Goal: Information Seeking & Learning: Find specific fact

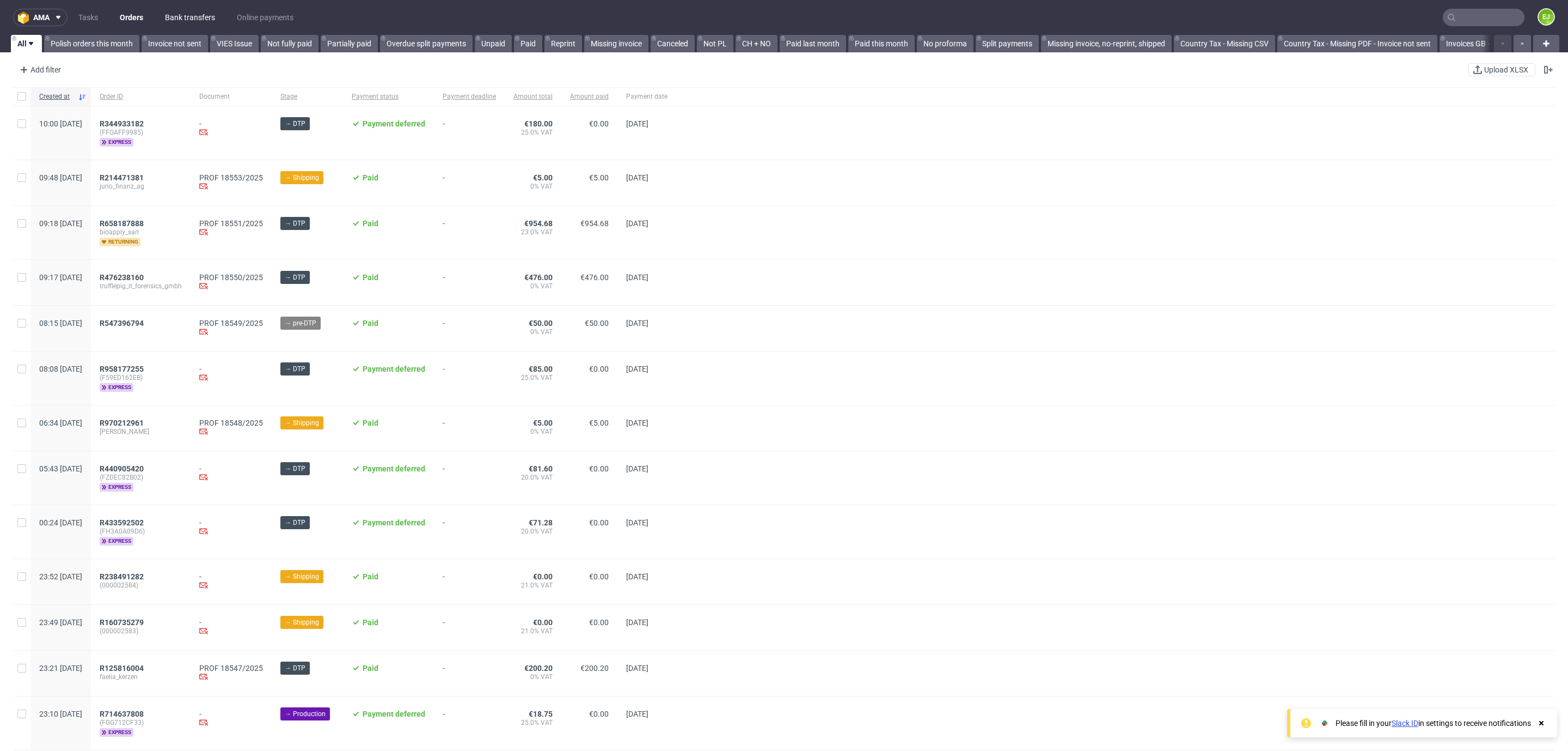
click at [184, 15] on link "Bank transfers" at bounding box center [190, 17] width 63 height 18
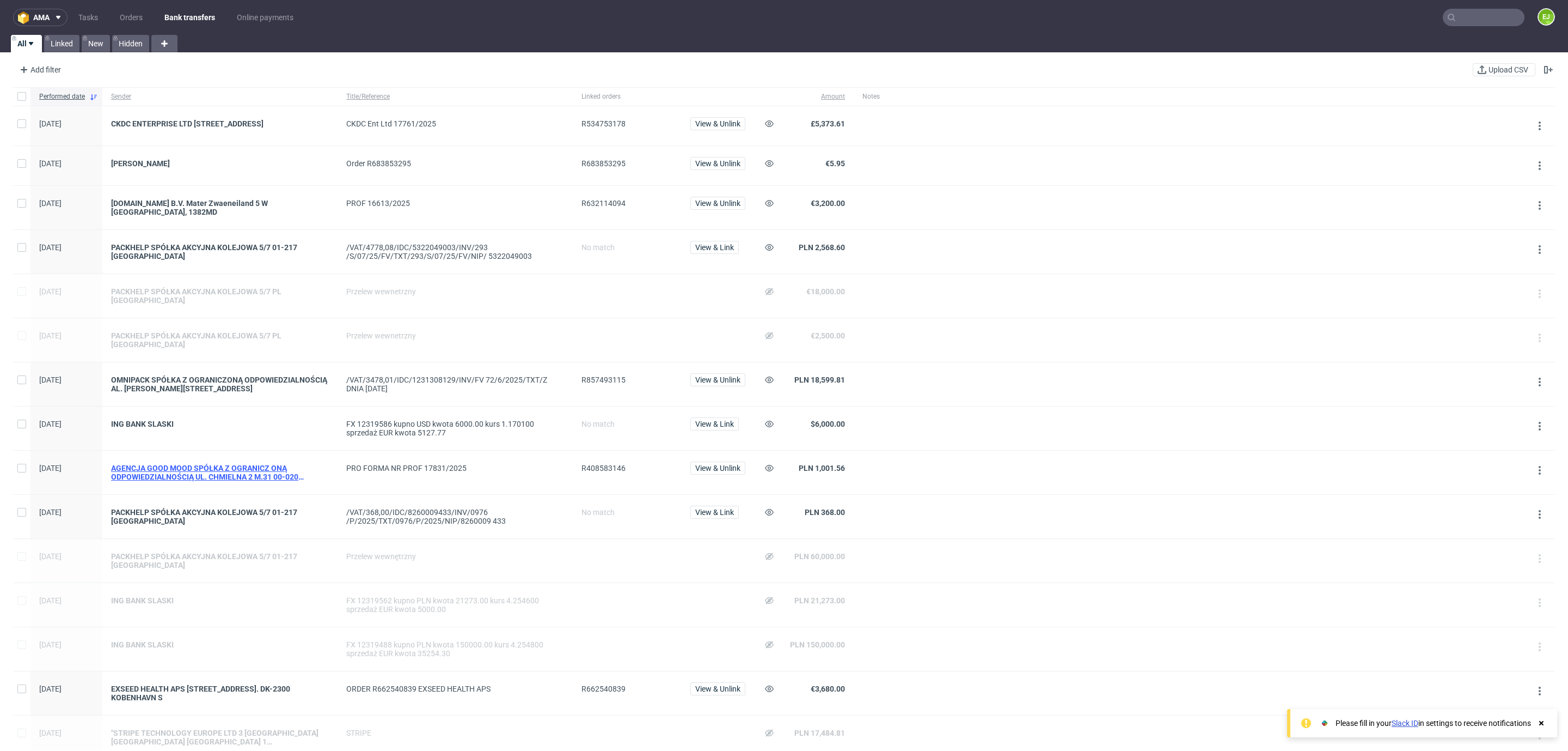
click at [229, 472] on div "AGENCJA GOOD MOOD SPÓŁKA Z OGRANICZ ONĄ ODPOWIEDZIALNOŚCIĄ UL. CHMIELNA 2 M.31 …" at bounding box center [220, 472] width 218 height 18
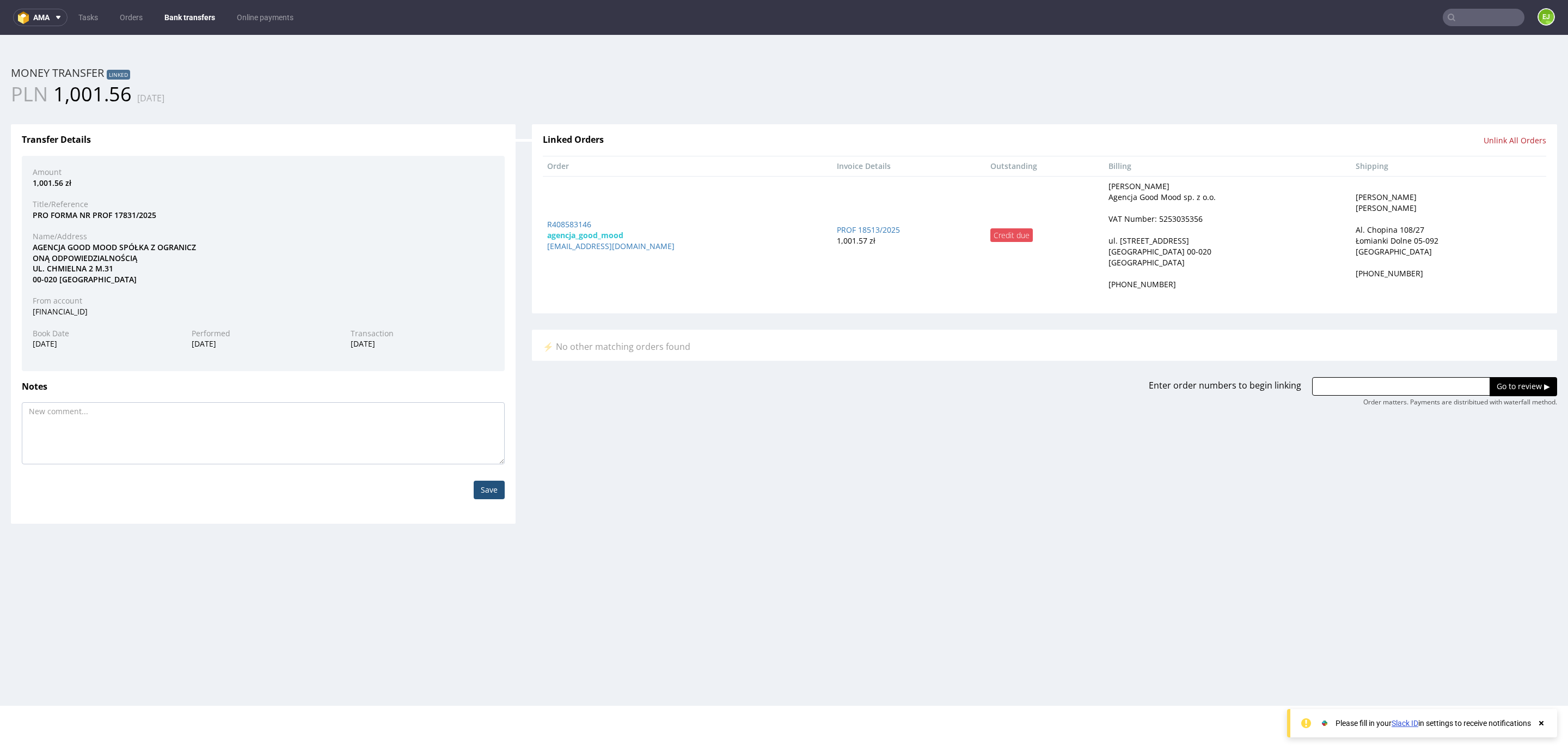
click at [1129, 222] on div "VAT Number: 5253035356" at bounding box center [1155, 219] width 94 height 11
copy div "5253035356"
drag, startPoint x: 595, startPoint y: 223, endPoint x: 539, endPoint y: 213, distance: 56.9
click at [543, 213] on td "R408583146 agencja_good_mood [EMAIL_ADDRESS][DOMAIN_NAME]" at bounding box center [688, 235] width 290 height 118
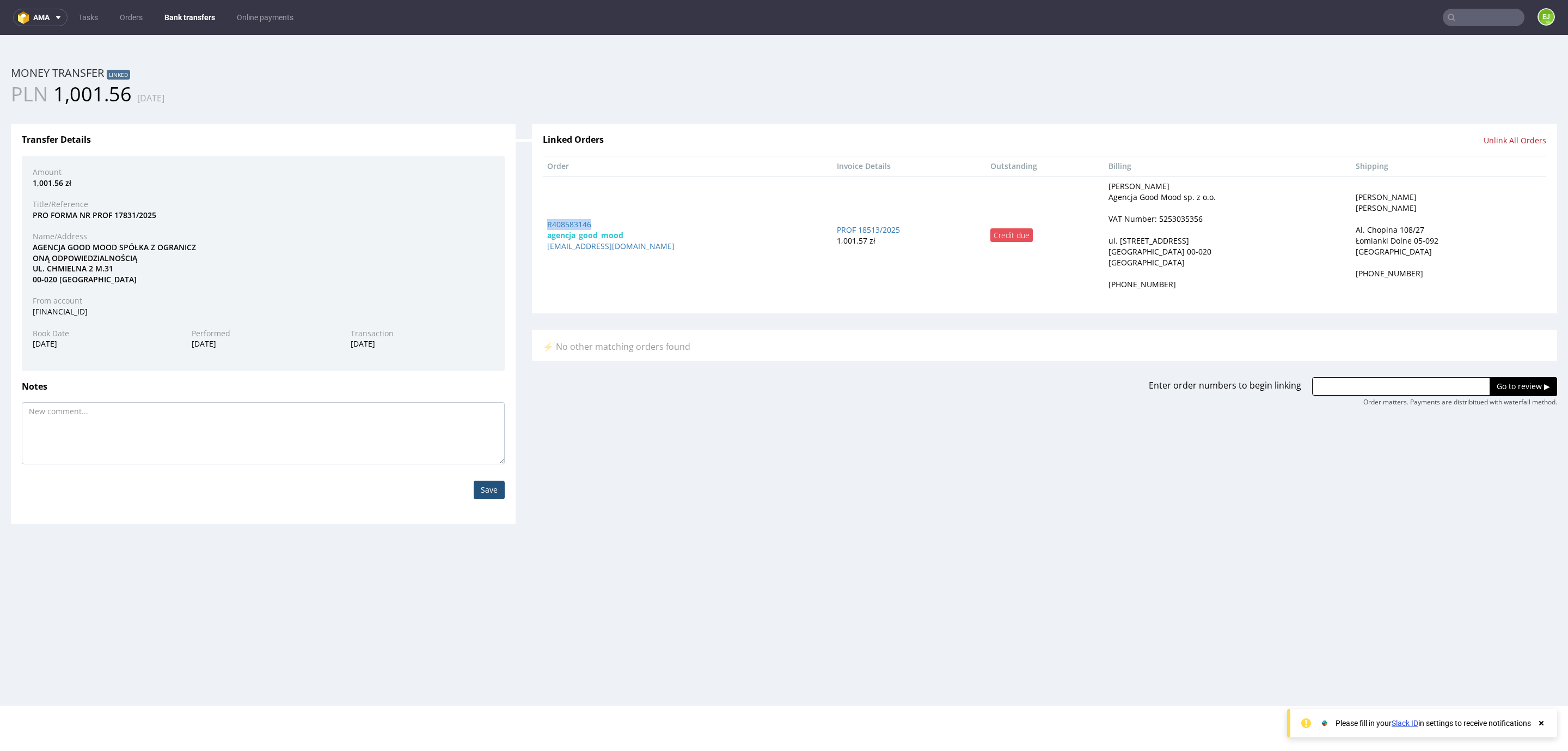
copy link "R408583146"
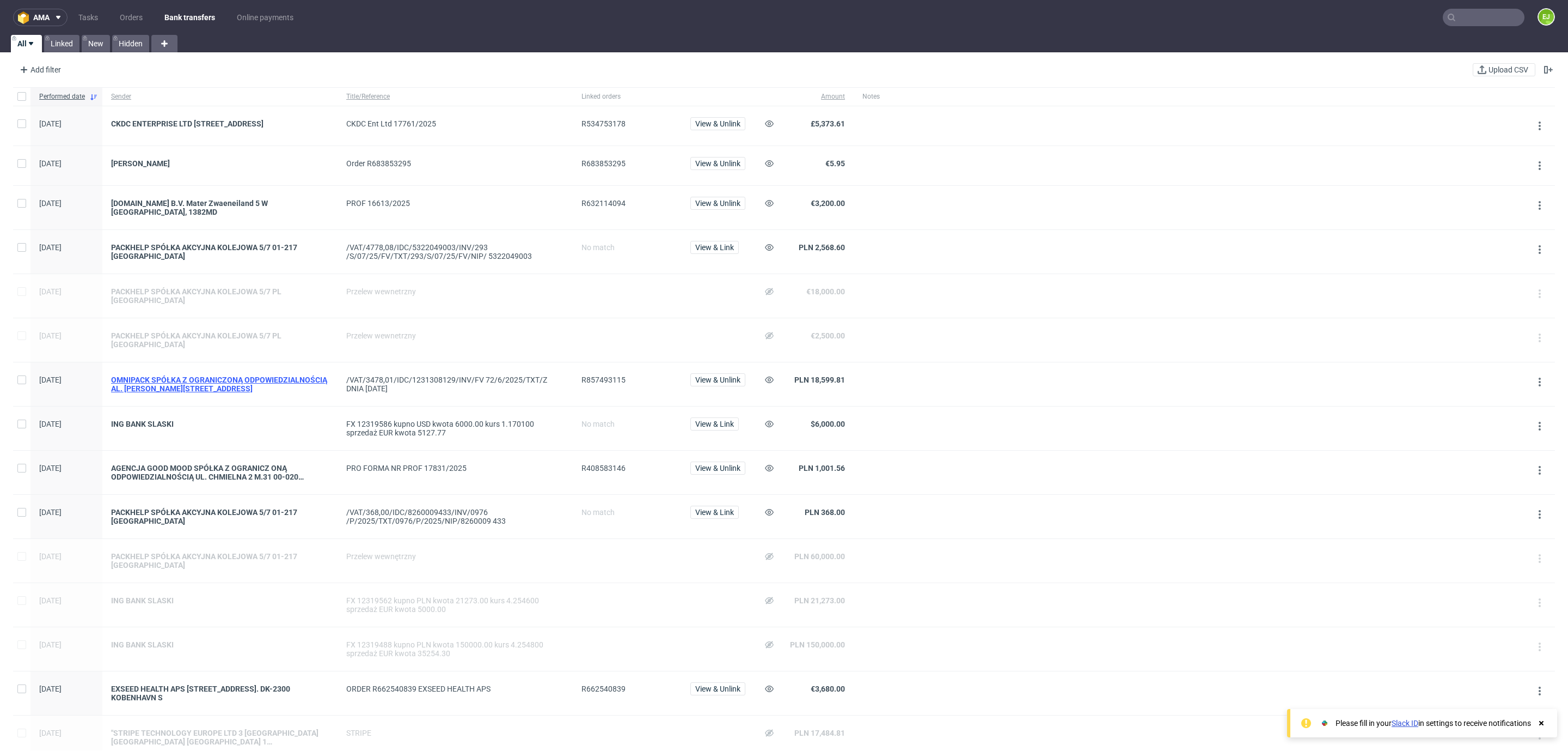
click at [264, 375] on div "OMNIPACK SPÓŁKA Z OGRANICZONĄ ODPOWIEDZIALNOŚCIĄ AL. [PERSON_NAME][STREET_ADDRE…" at bounding box center [220, 384] width 218 height 18
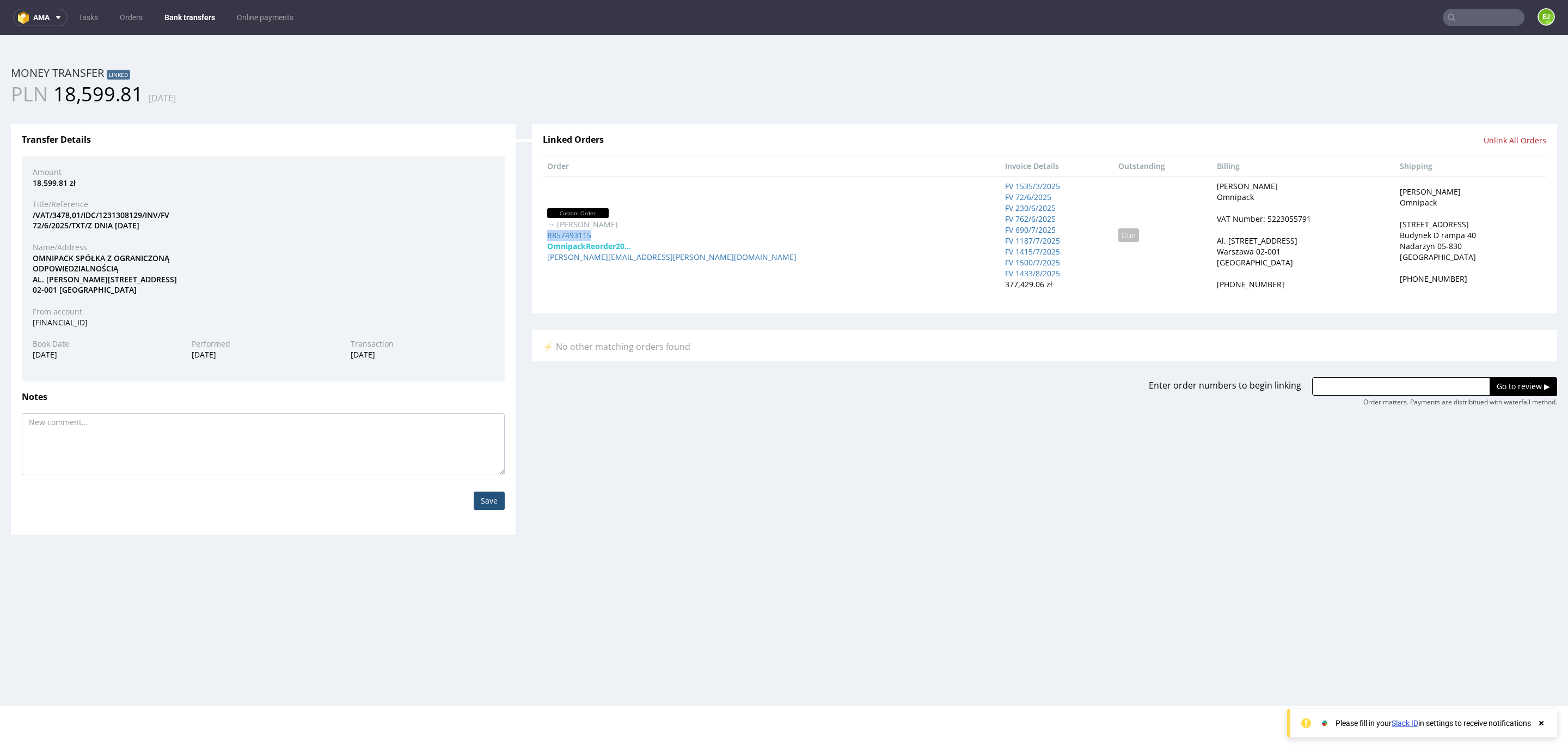
drag, startPoint x: 593, startPoint y: 238, endPoint x: 538, endPoint y: 238, distance: 55.0
click at [543, 238] on td "Custom Order → [PERSON_NAME] R857493115 OmnipackReorder20... [PERSON_NAME][EMAI…" at bounding box center [772, 235] width 458 height 118
copy link "R857493115"
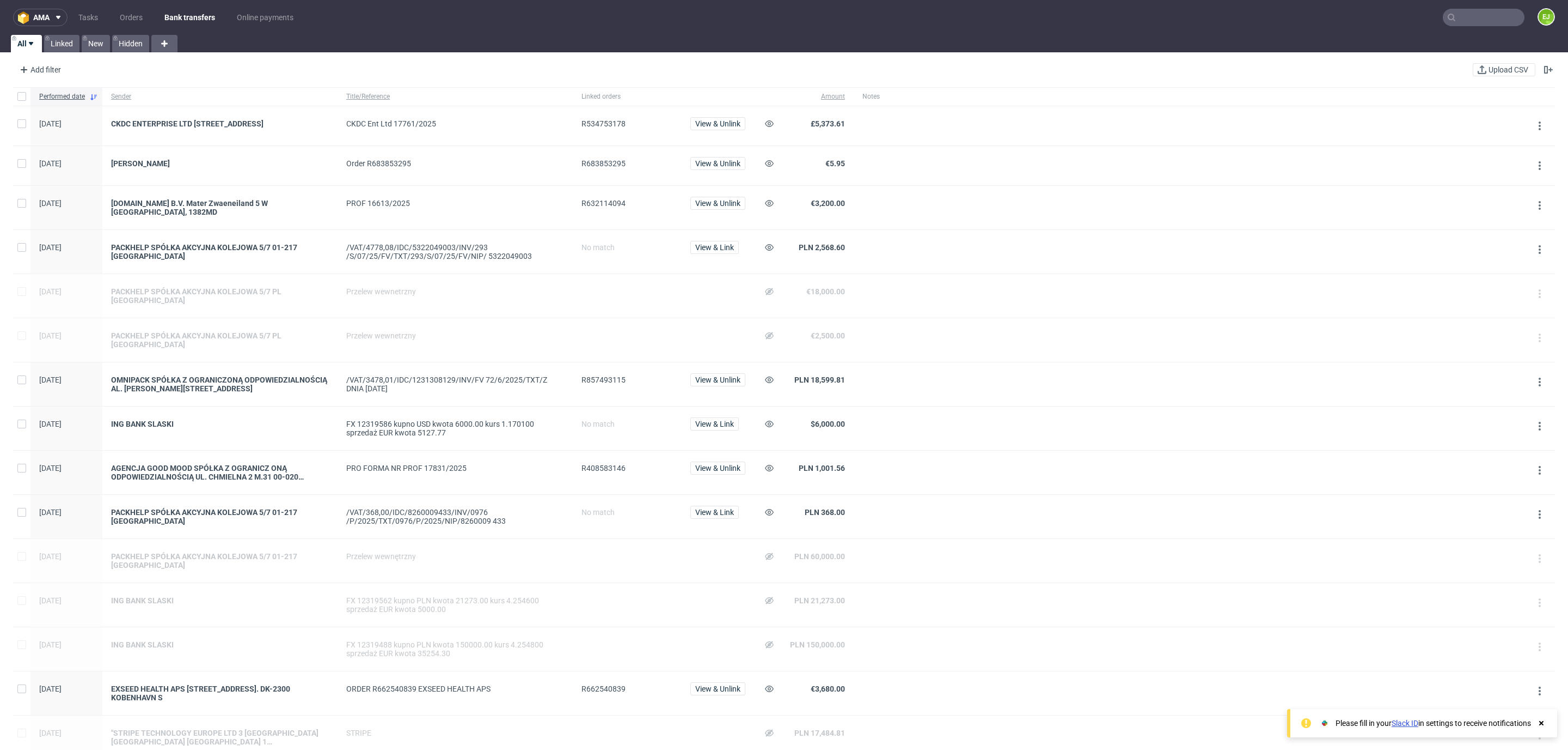
scroll to position [397, 0]
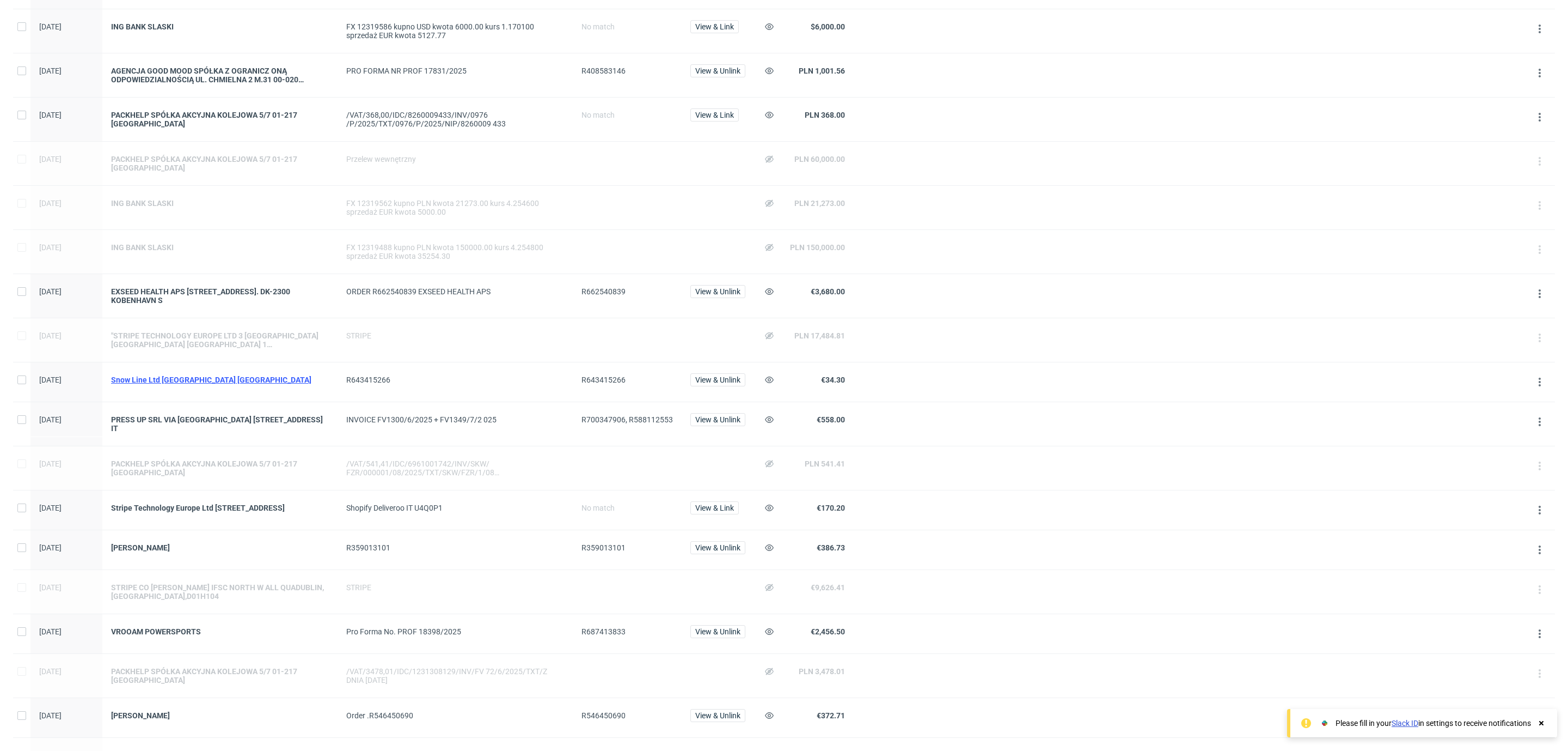
click at [198, 375] on div "Snow Line Ltd [GEOGRAPHIC_DATA] [GEOGRAPHIC_DATA]" at bounding box center [220, 379] width 218 height 9
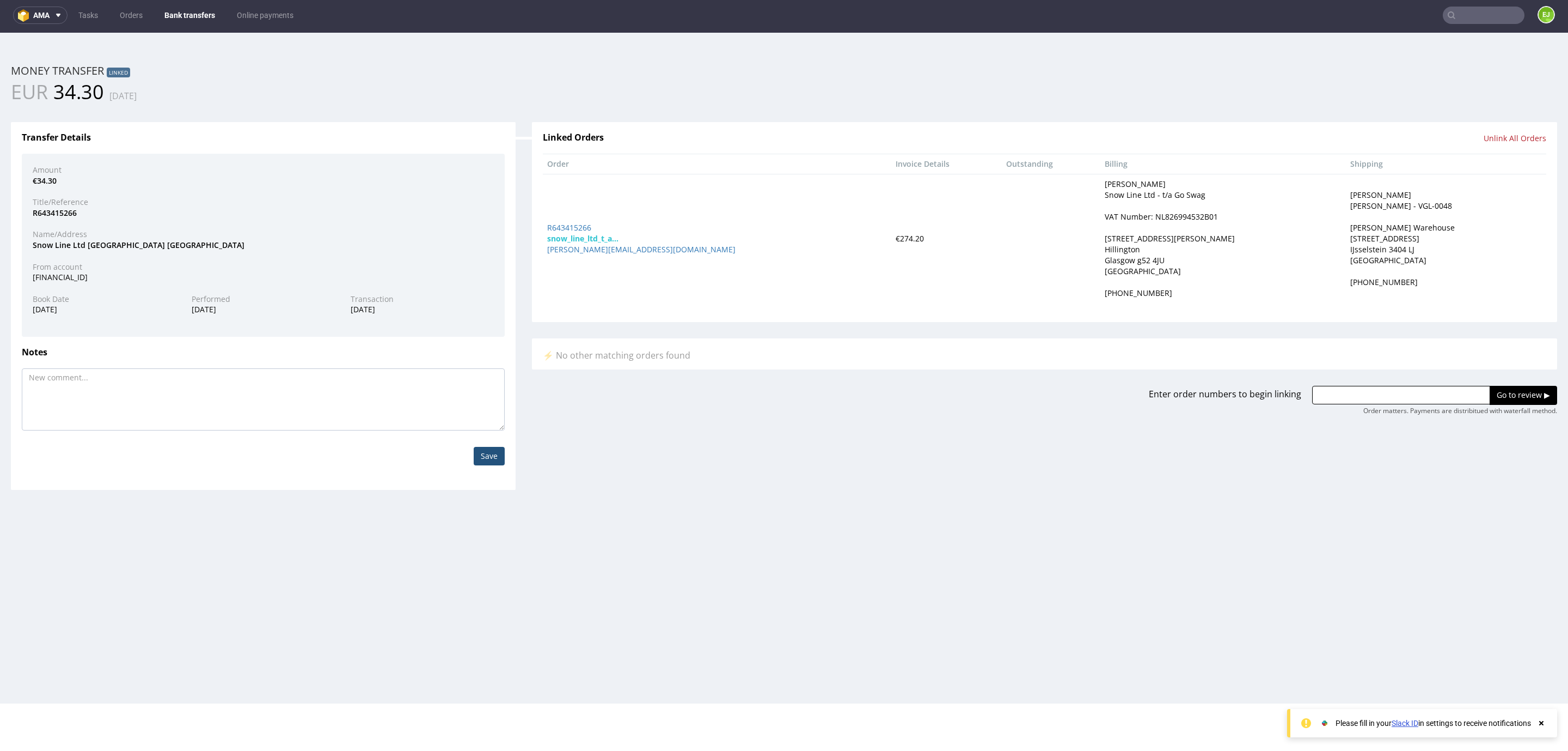
click at [1150, 214] on div "VAT Number: NL826994532B01" at bounding box center [1161, 217] width 113 height 11
copy div "NL826994532B01"
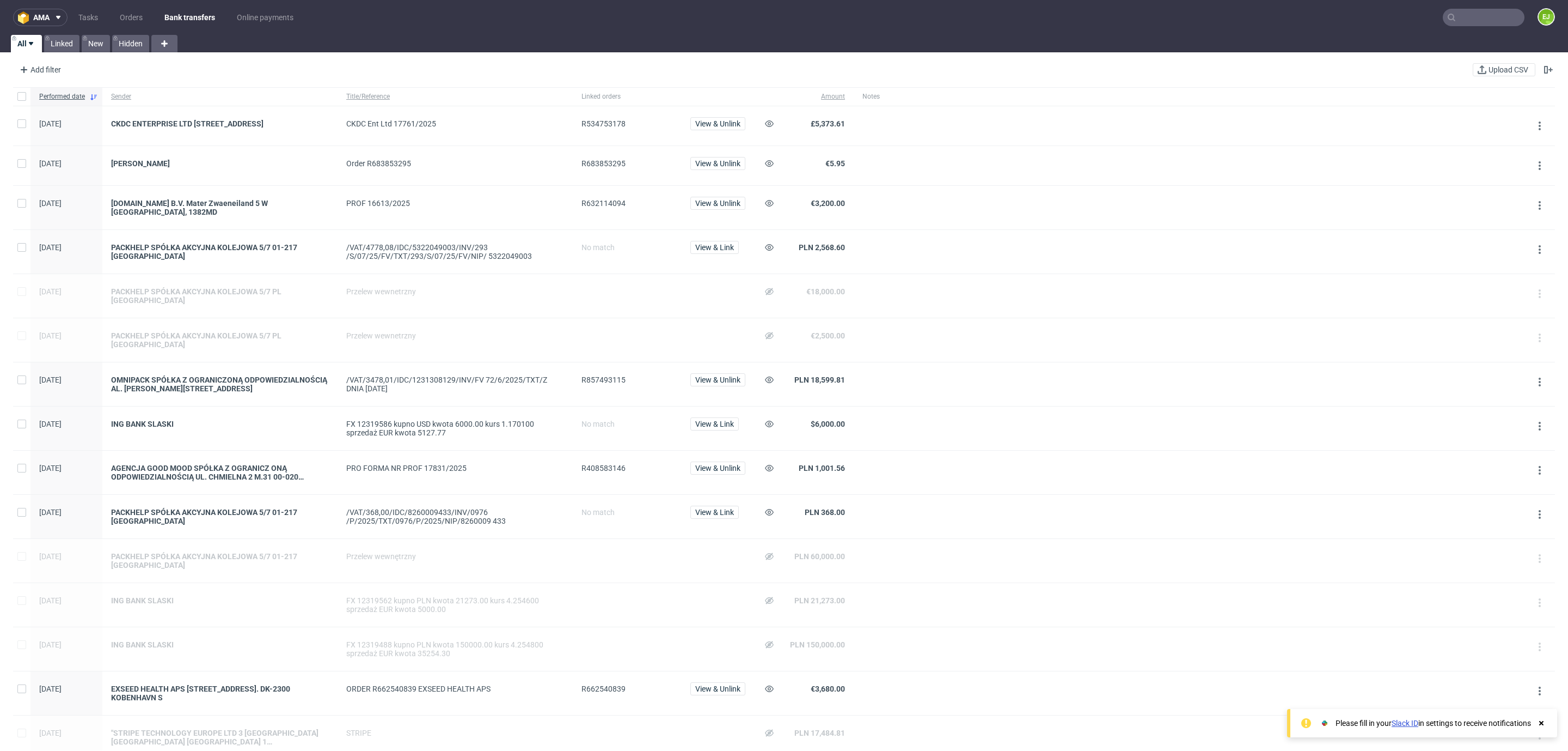
scroll to position [565, 0]
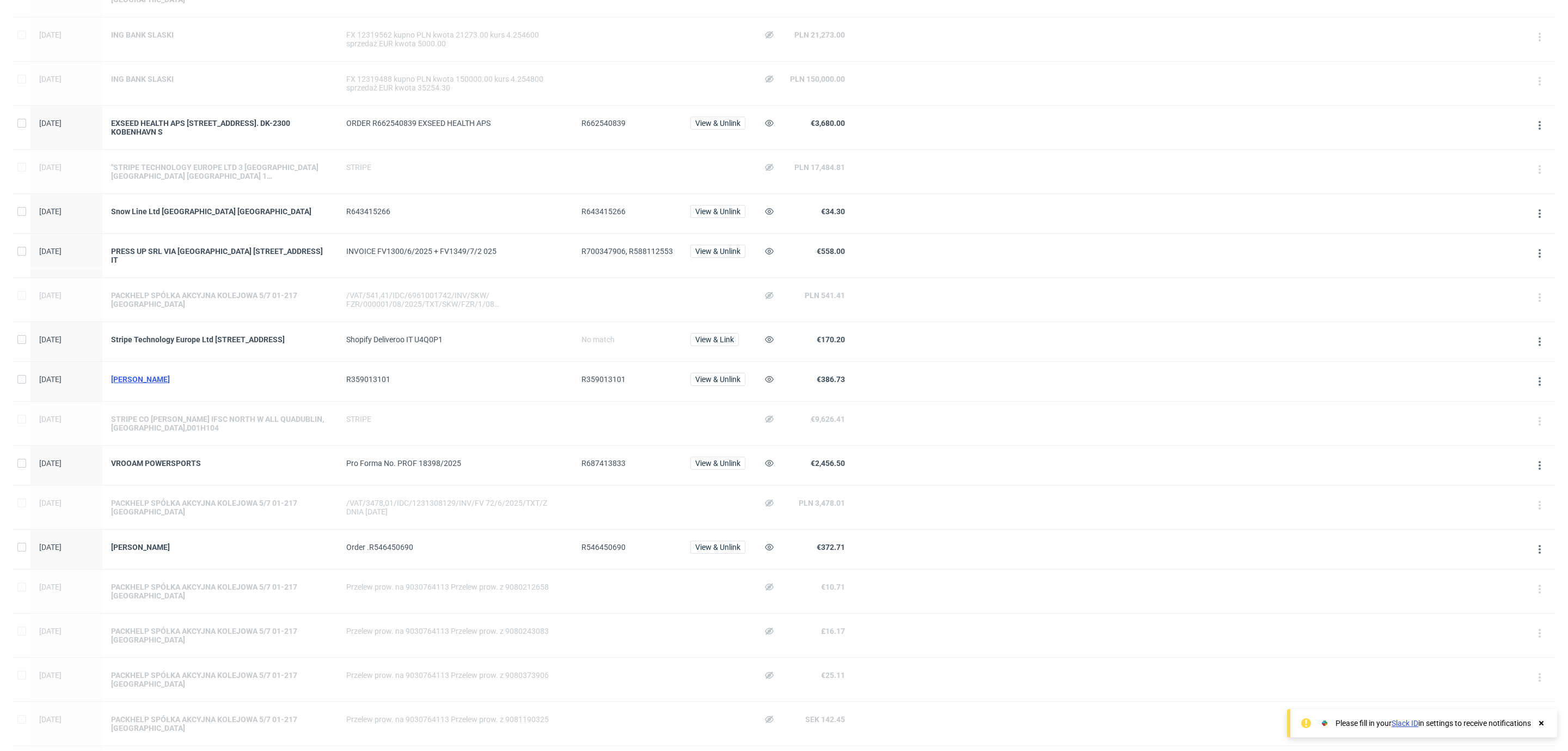
click at [146, 375] on div "[PERSON_NAME]" at bounding box center [220, 379] width 218 height 9
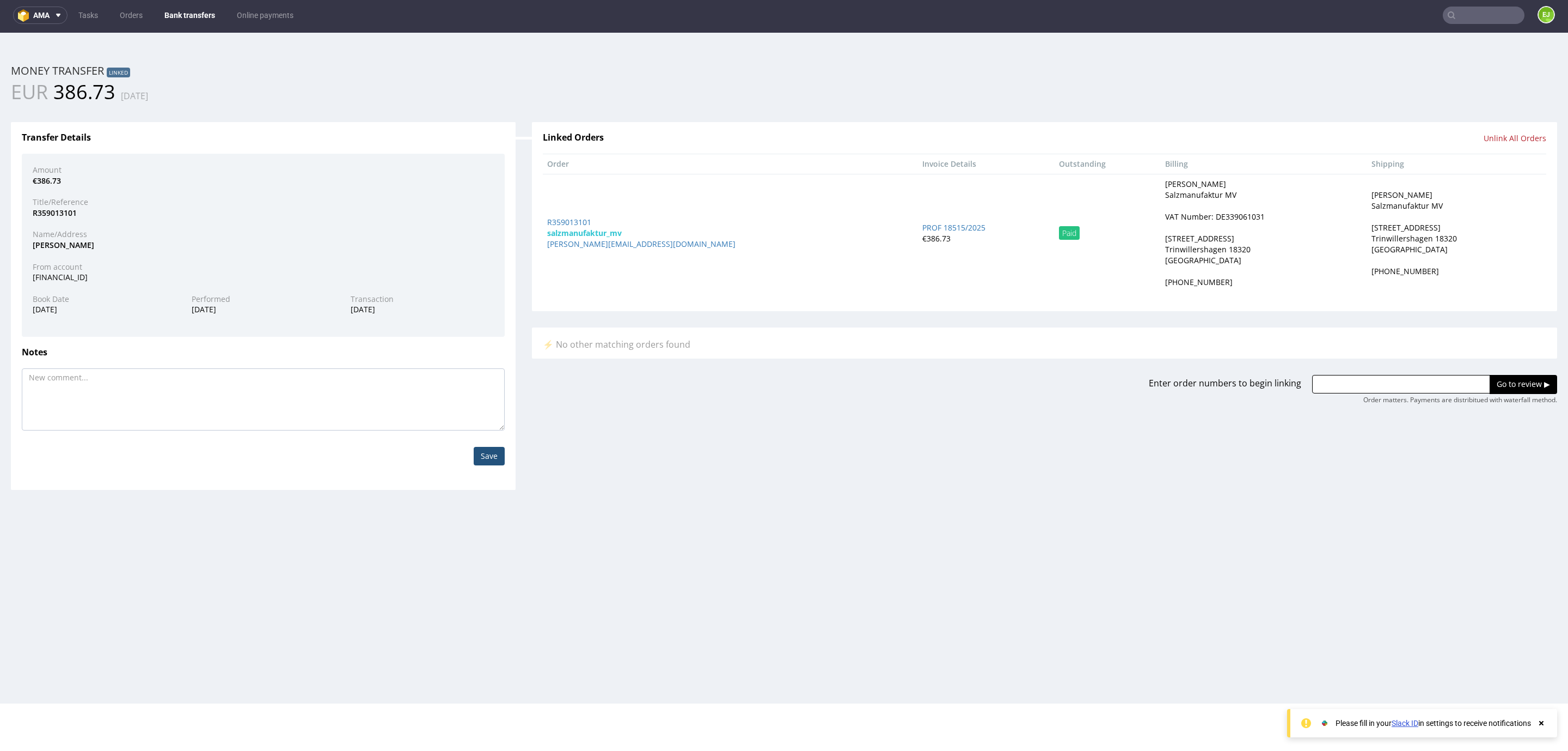
click at [1165, 217] on div "VAT Number: DE339061031" at bounding box center [1215, 217] width 100 height 11
copy div "DE339061031"
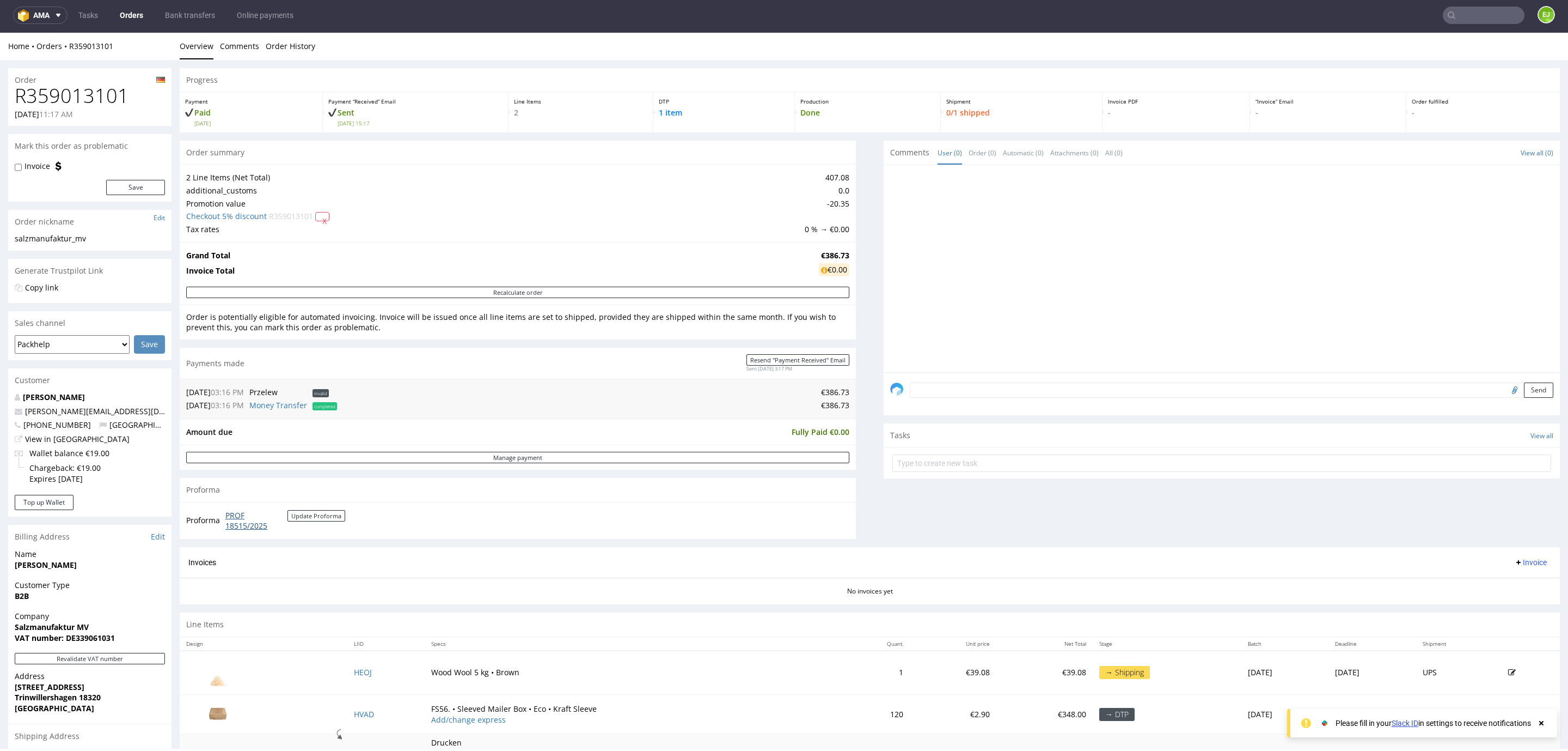
click at [243, 529] on link "PROF 18515/2025" at bounding box center [256, 520] width 62 height 21
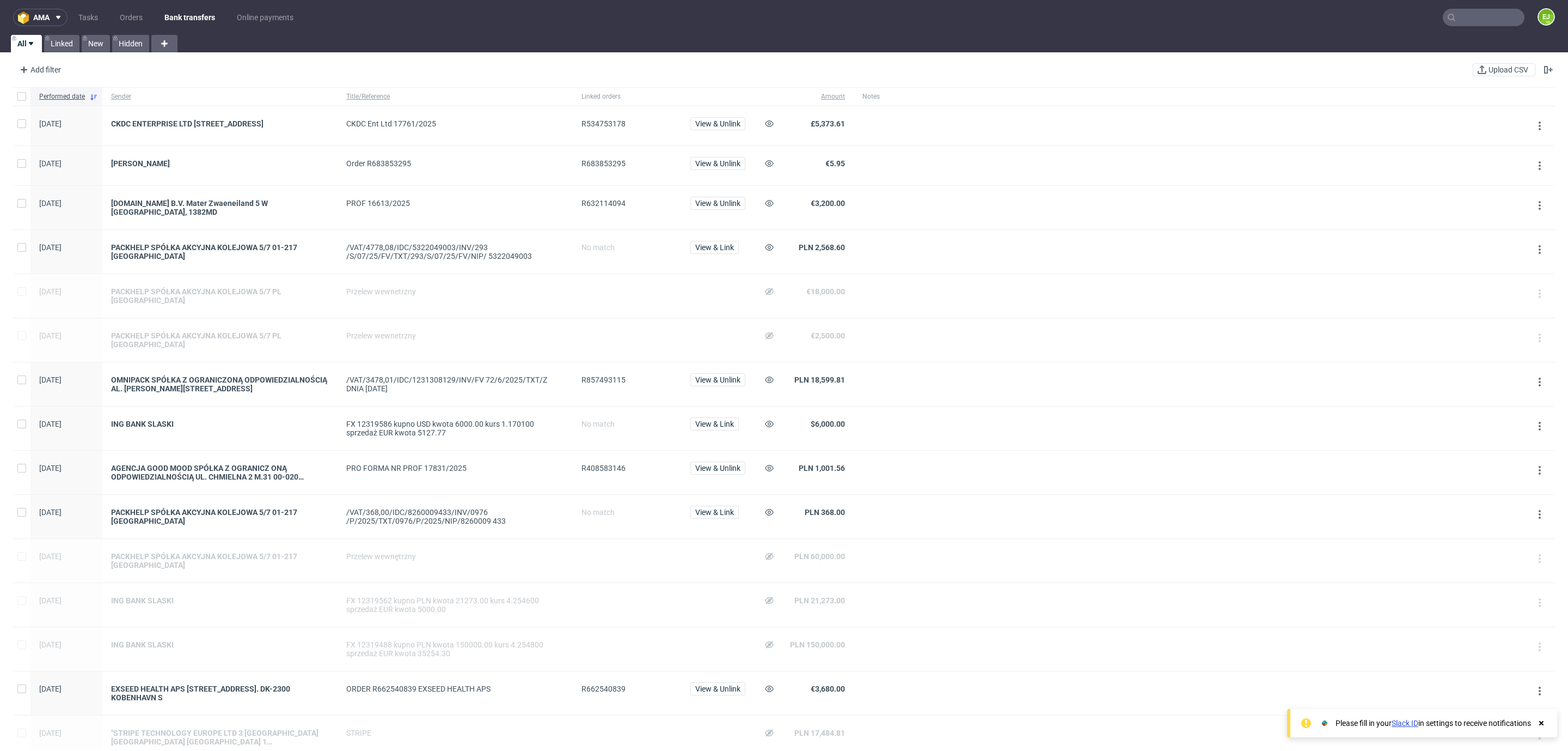
scroll to position [683, 0]
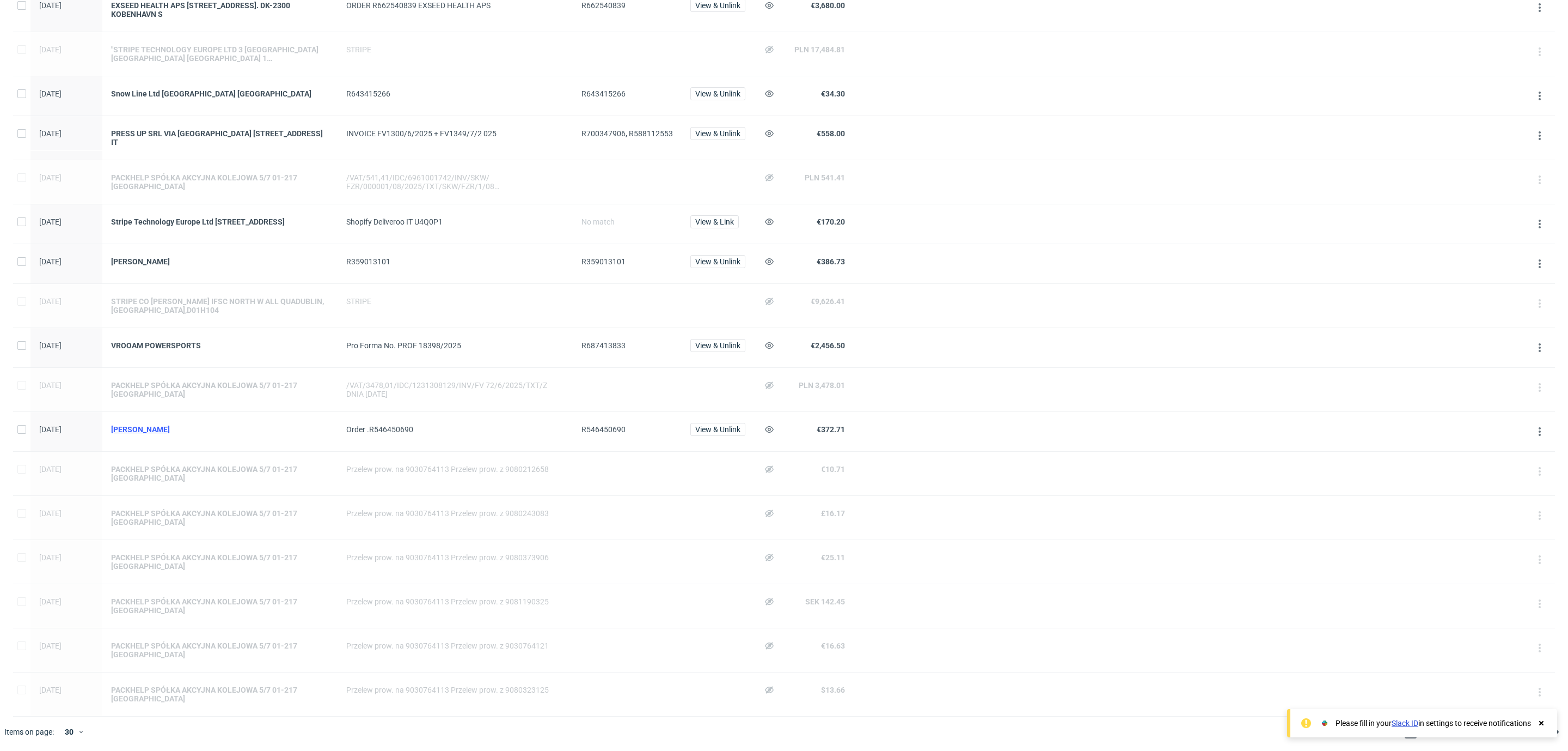
click at [131, 425] on div "[PERSON_NAME]" at bounding box center [220, 429] width 218 height 9
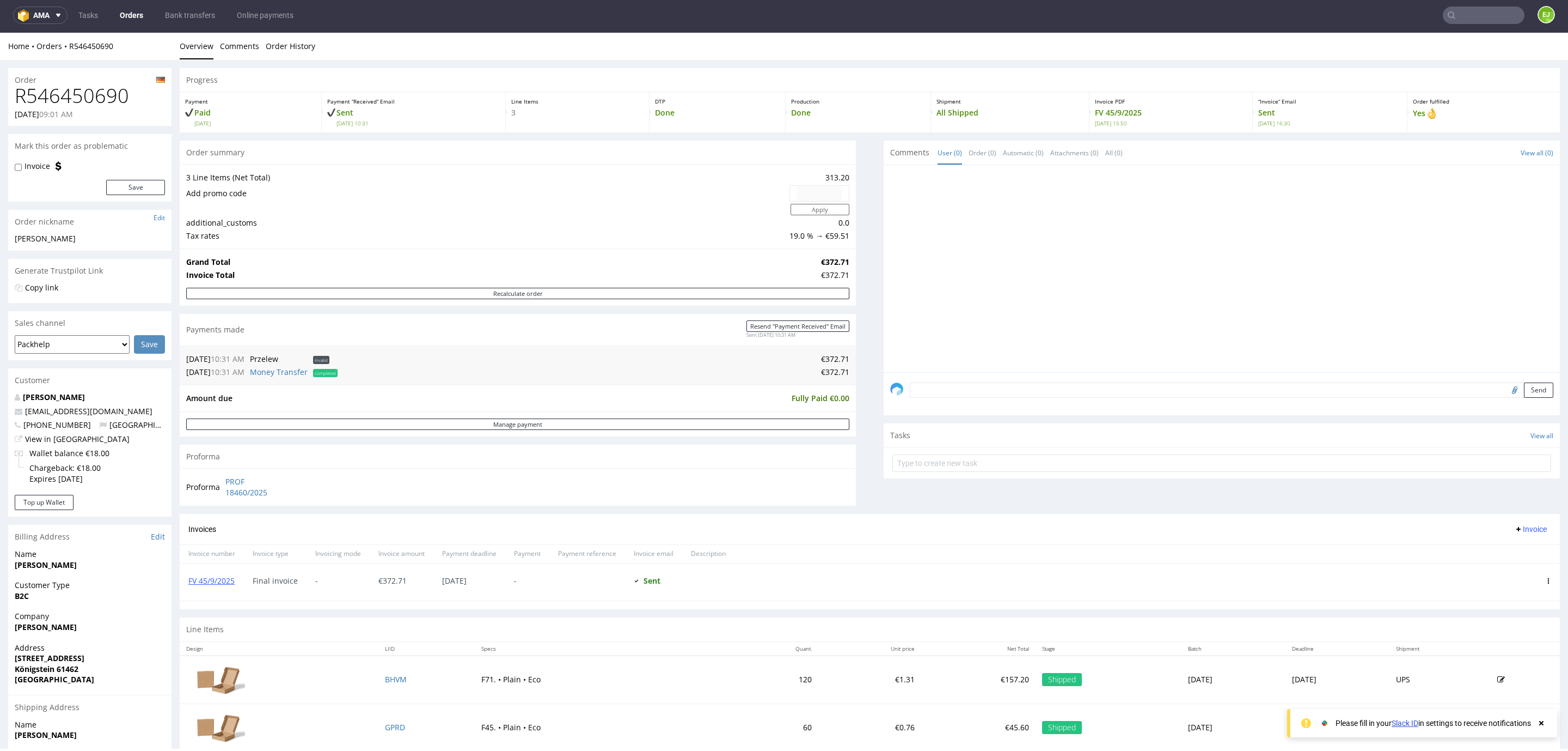
scroll to position [119, 0]
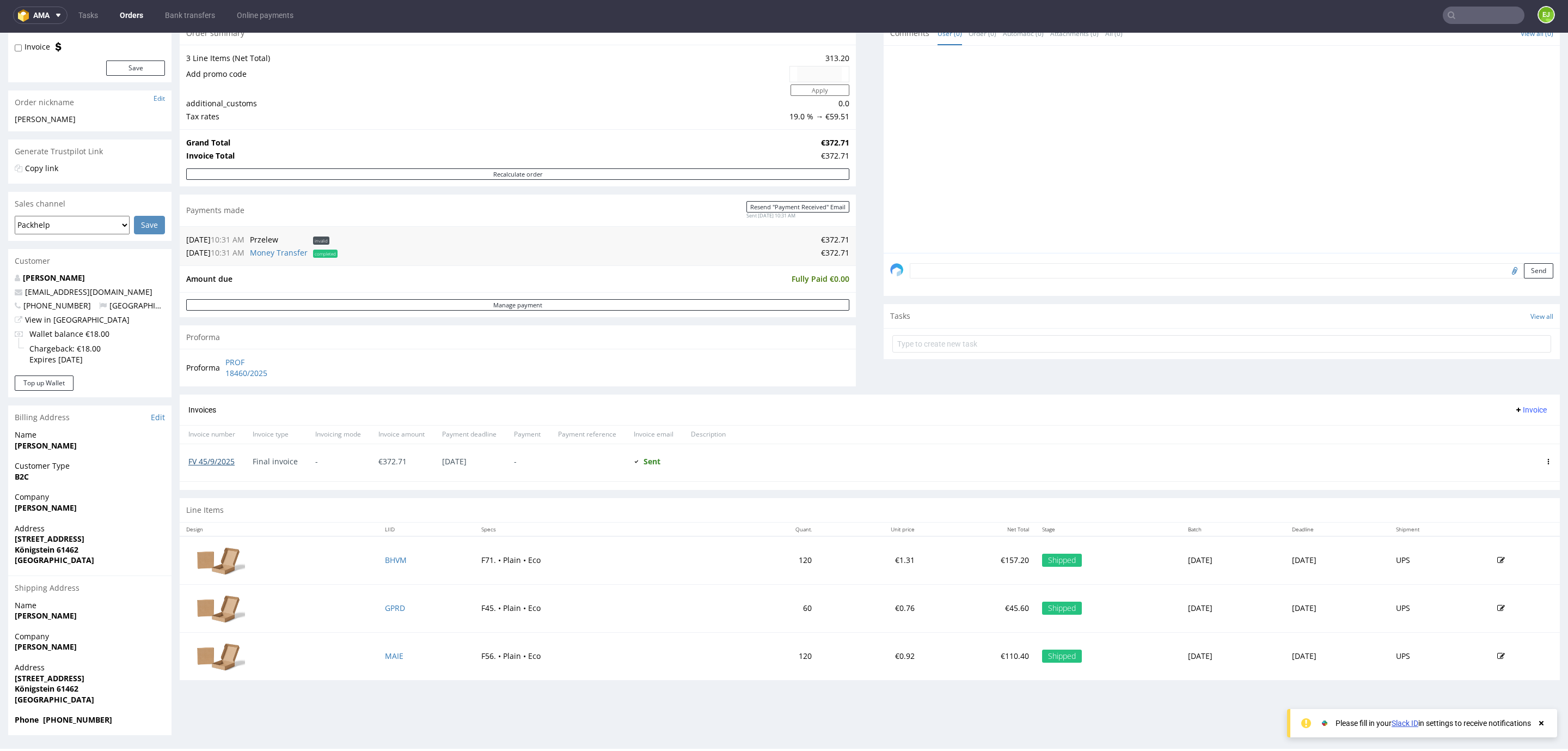
click at [221, 464] on link "FV 45/9/2025" at bounding box center [211, 461] width 46 height 10
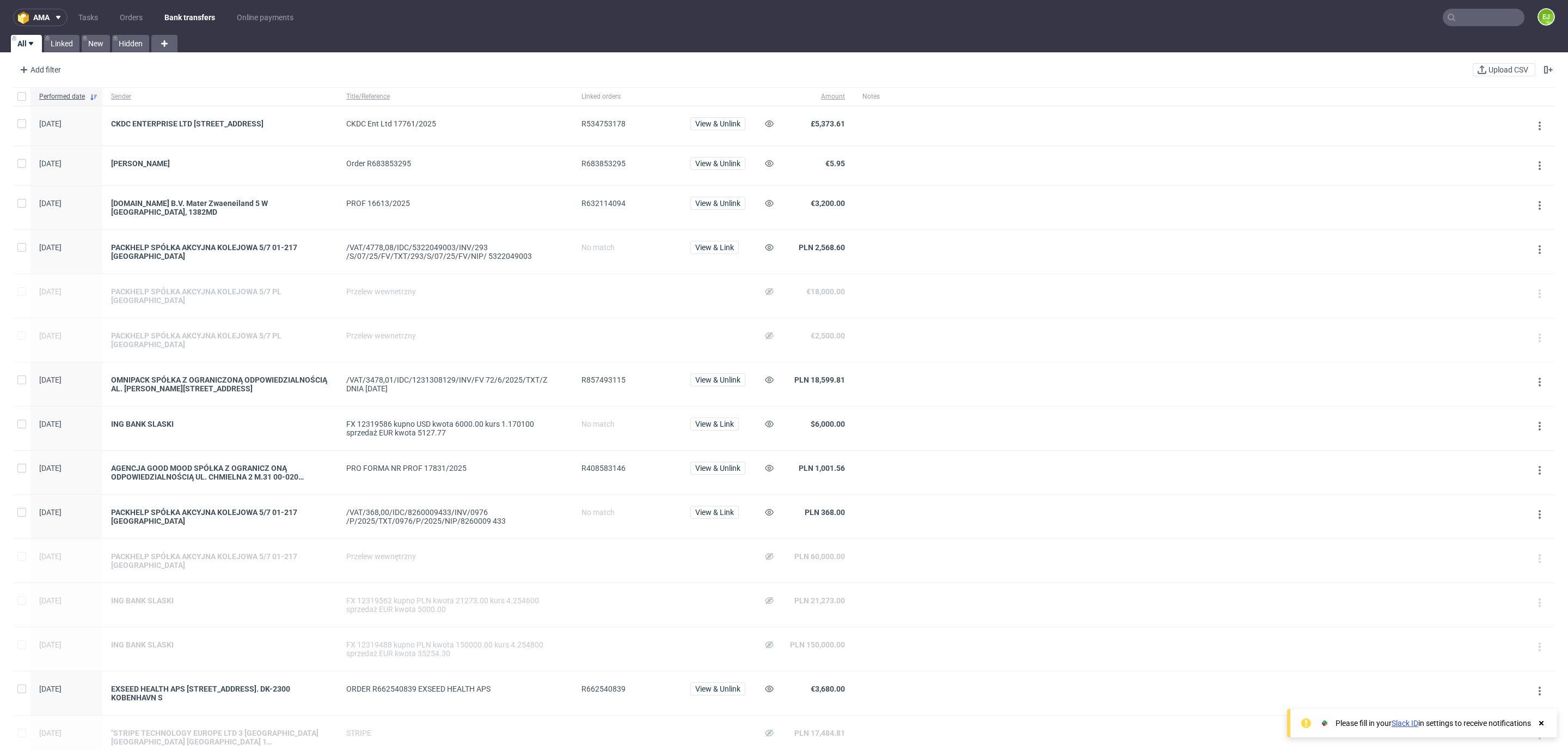
scroll to position [437, 0]
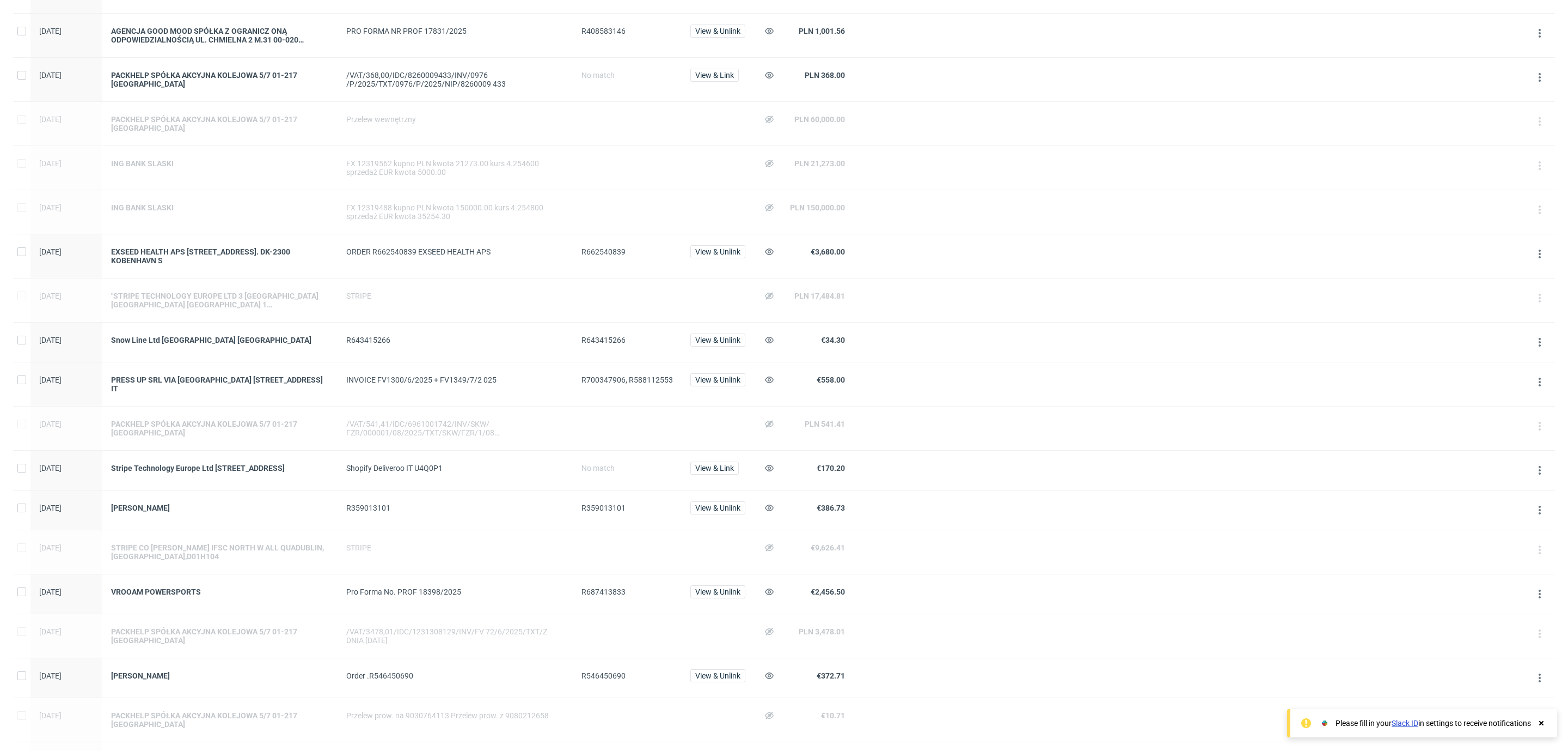
click at [596, 375] on span "R700347906, R588112553" at bounding box center [627, 379] width 91 height 9
copy span "R700347906, R588112553"
click at [598, 587] on span "R687413833" at bounding box center [603, 591] width 44 height 9
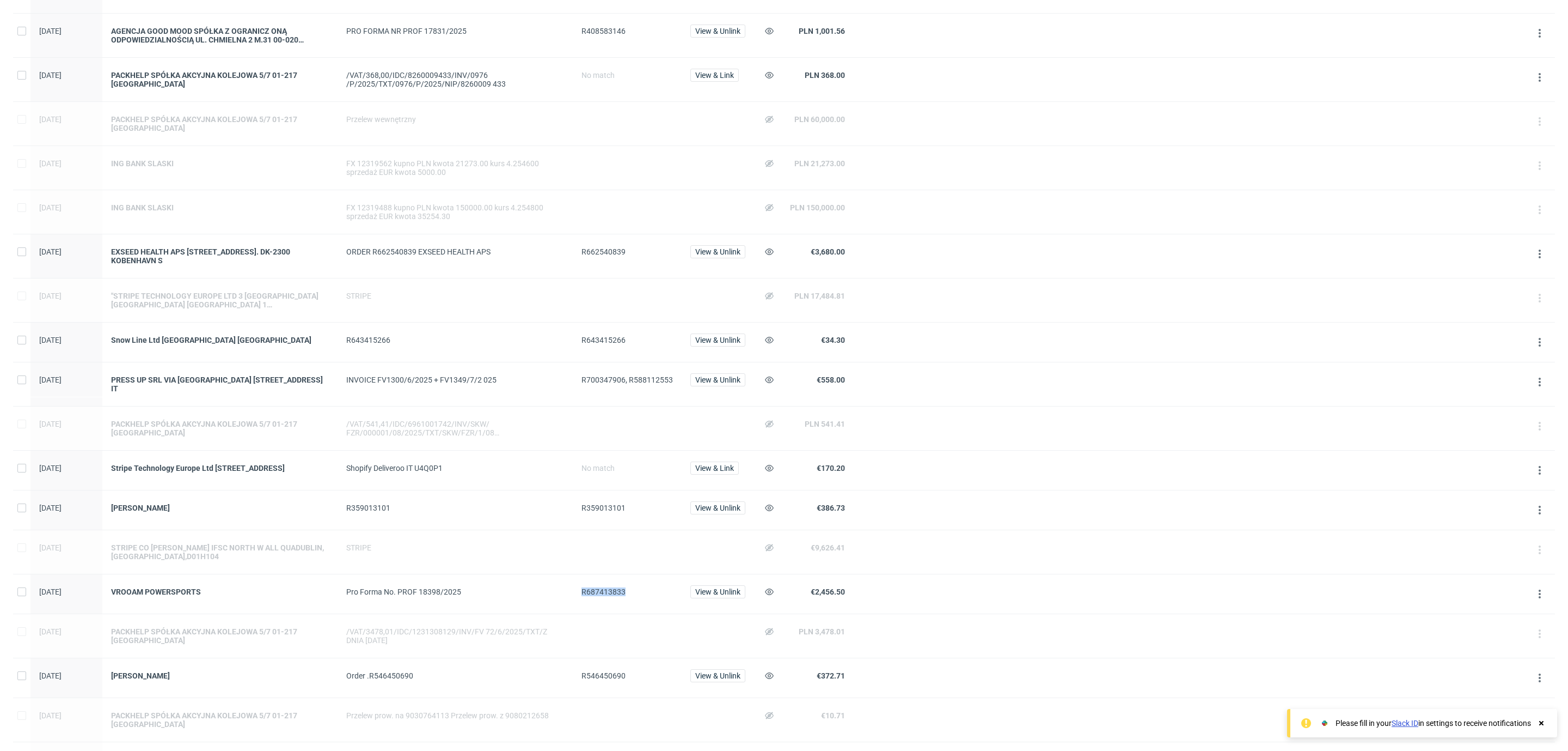
click at [598, 587] on span "R687413833" at bounding box center [603, 591] width 44 height 9
copy span "R687413833"
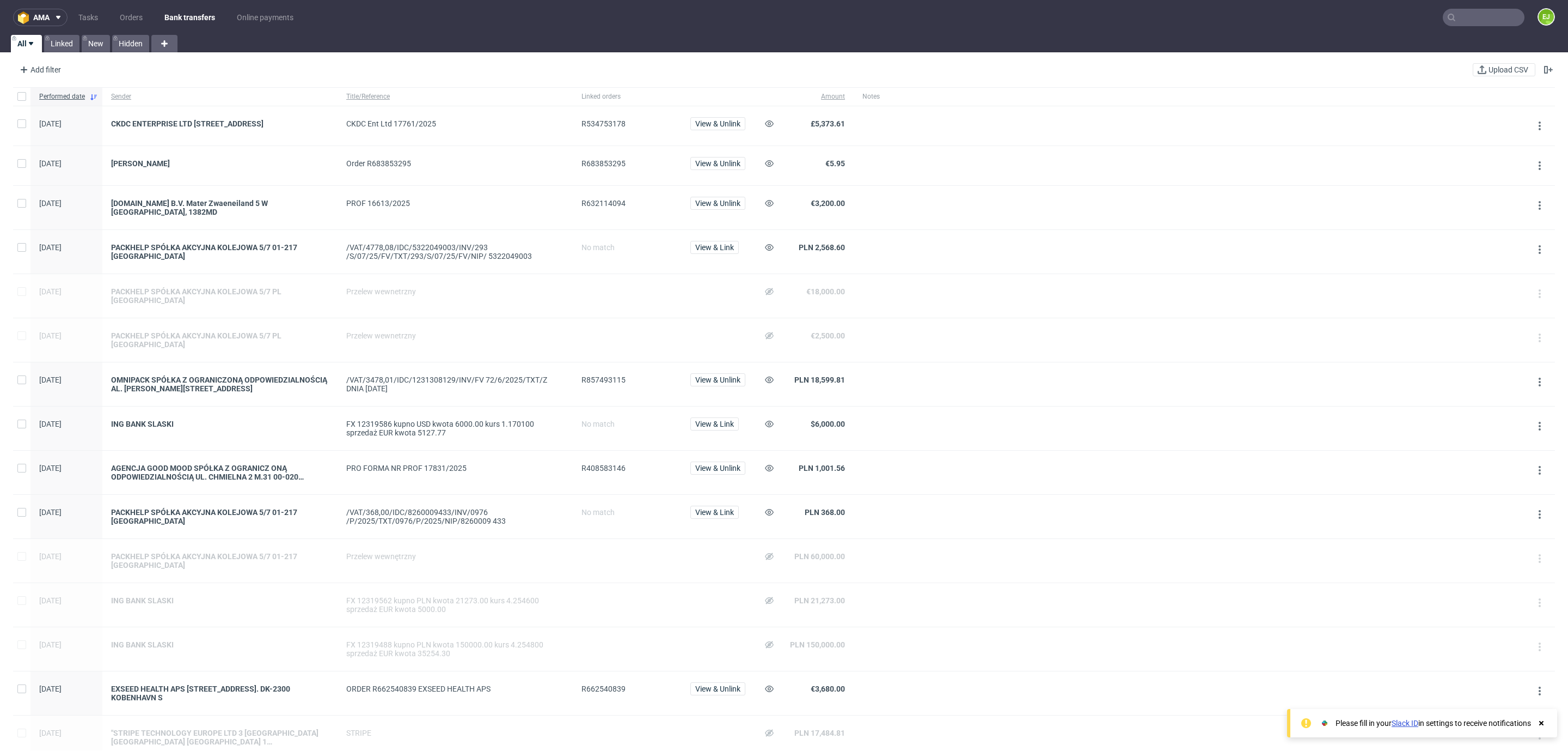
click at [615, 208] on span "R632114094" at bounding box center [603, 203] width 44 height 9
copy span "R632114094"
